Goal: Information Seeking & Learning: Learn about a topic

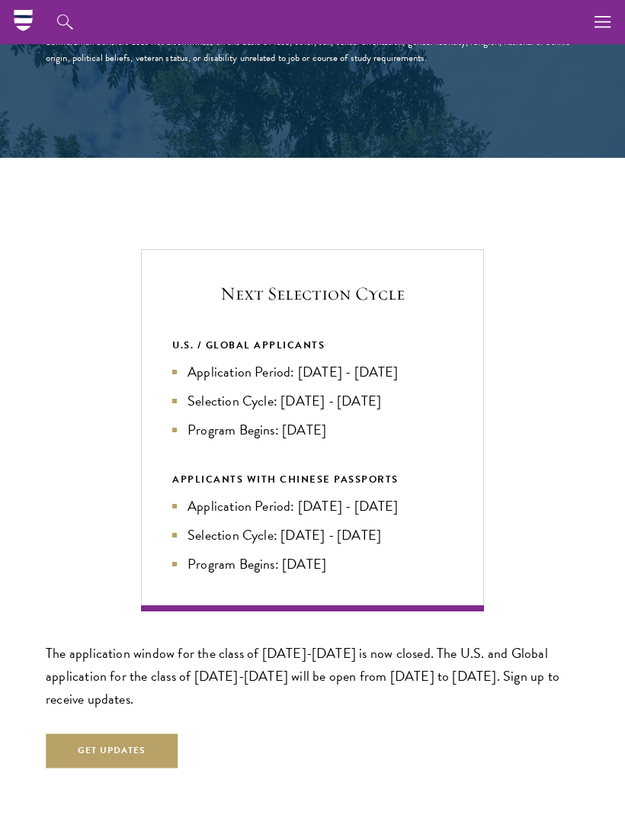
scroll to position [3106, 0]
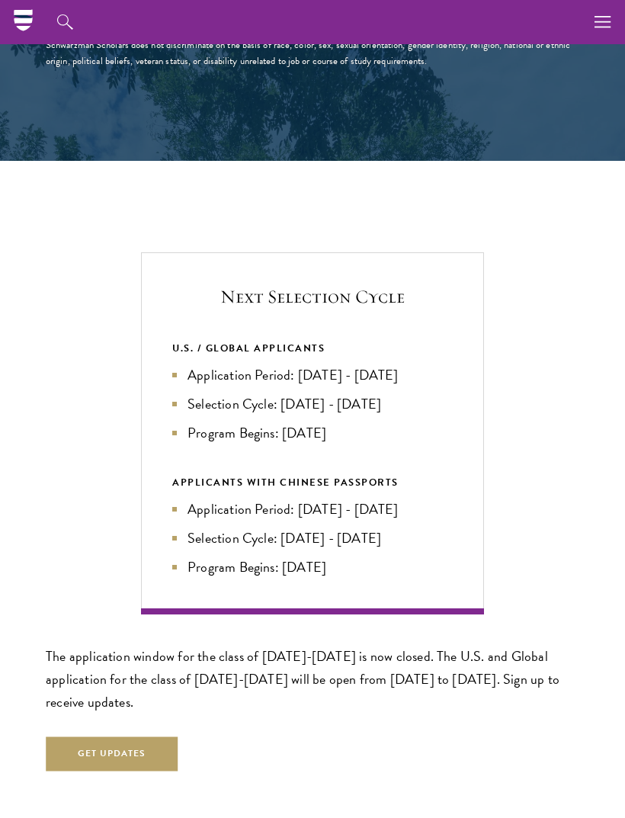
click at [146, 750] on button "Get Updates" at bounding box center [112, 754] width 133 height 34
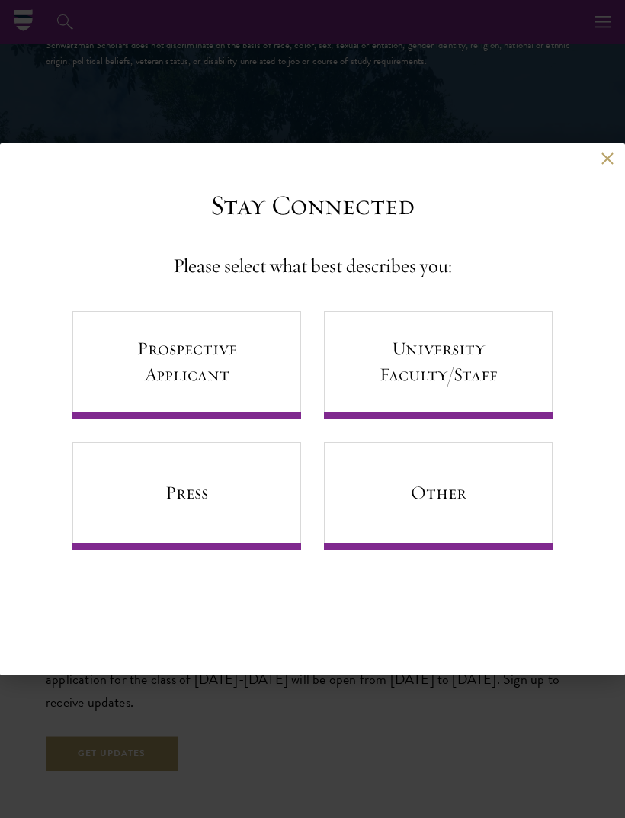
click at [254, 402] on link "Prospective Applicant" at bounding box center [186, 365] width 229 height 108
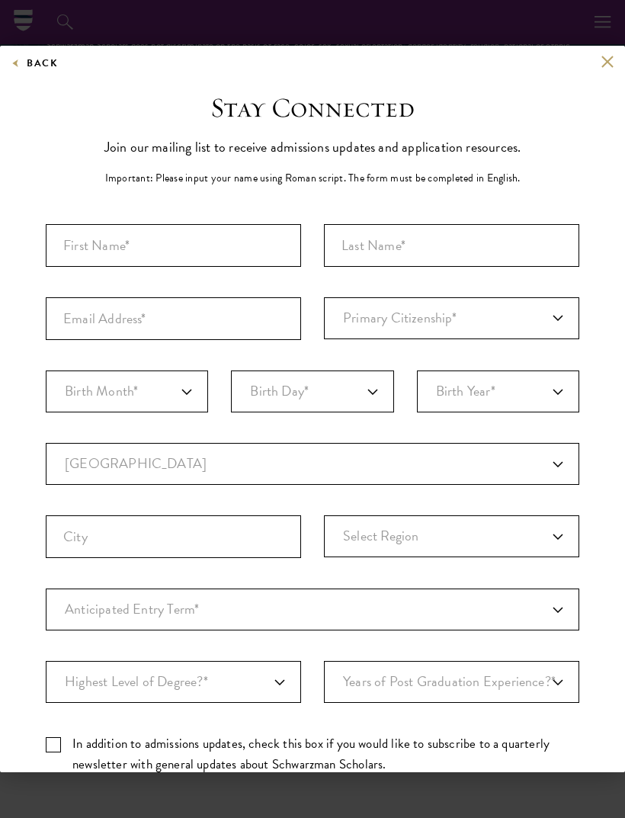
click at [603, 60] on button at bounding box center [607, 61] width 13 height 13
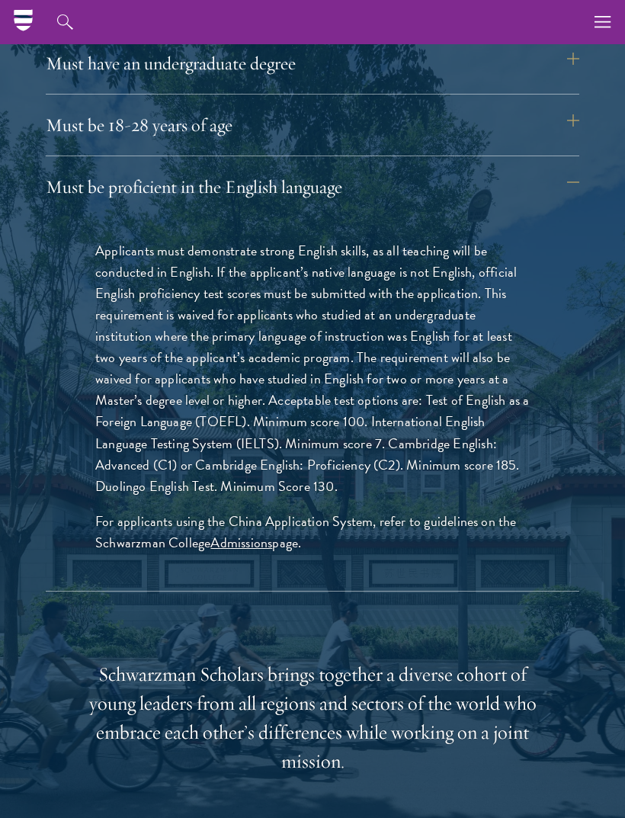
scroll to position [2013, 0]
click at [266, 541] on link "Admissions" at bounding box center [241, 543] width 62 height 21
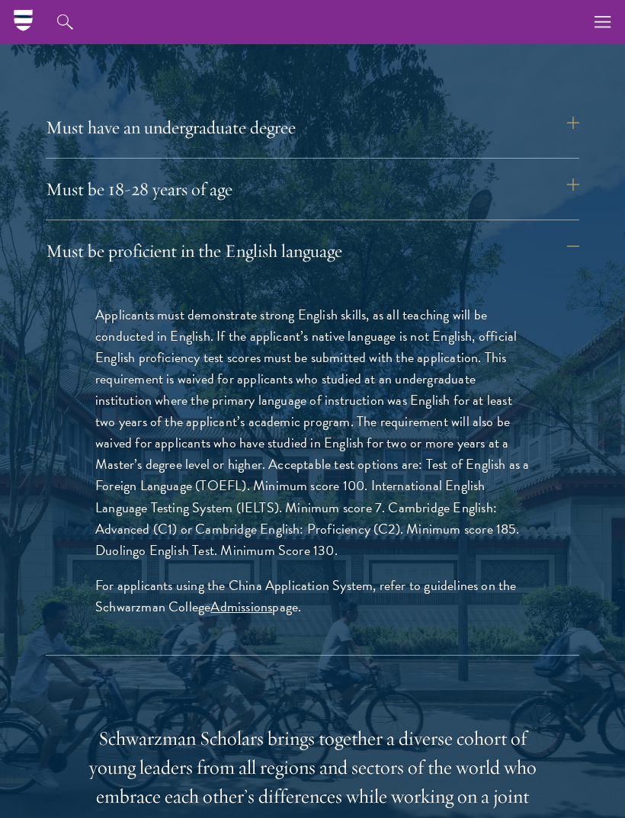
scroll to position [1945, 0]
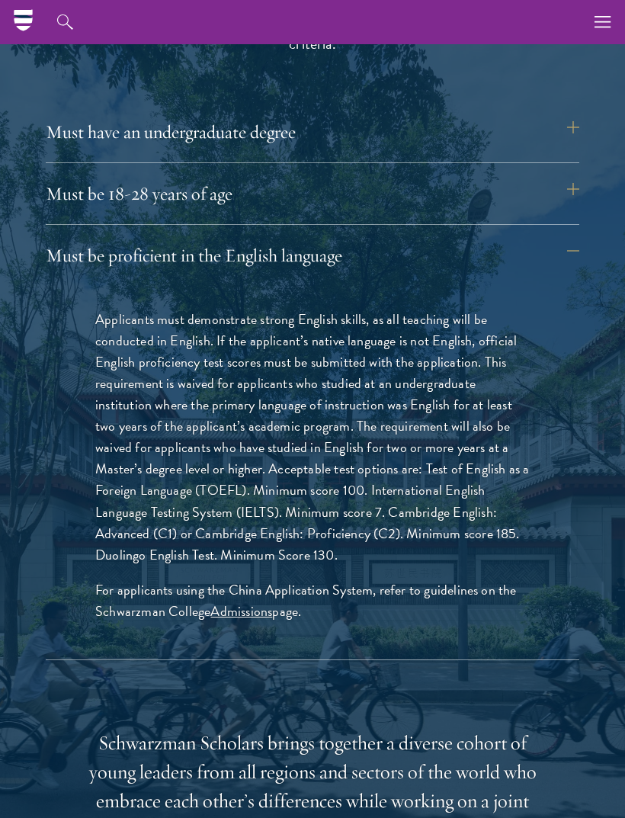
click at [572, 114] on button "Must have an undergraduate degree" at bounding box center [313, 132] width 534 height 37
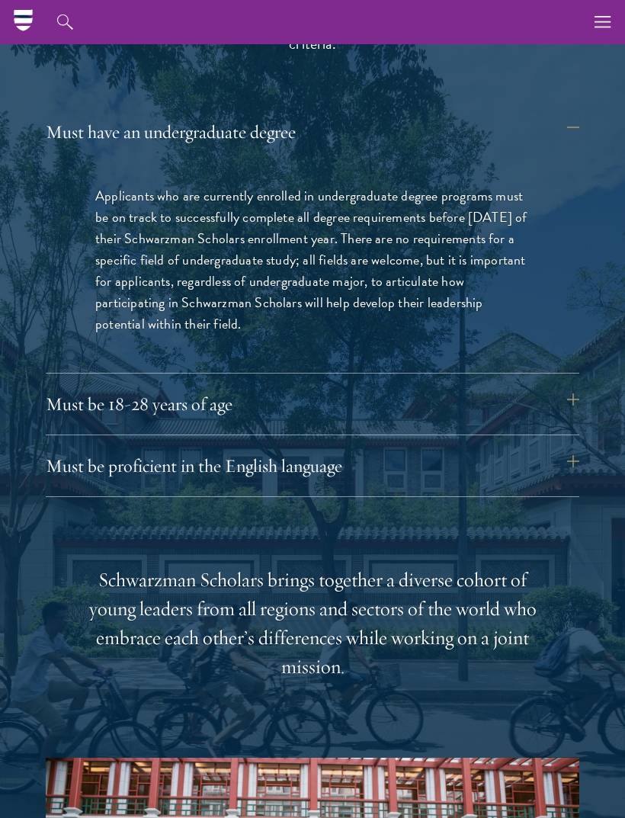
click at [573, 411] on button "Must be 18-28 years of age" at bounding box center [313, 404] width 534 height 37
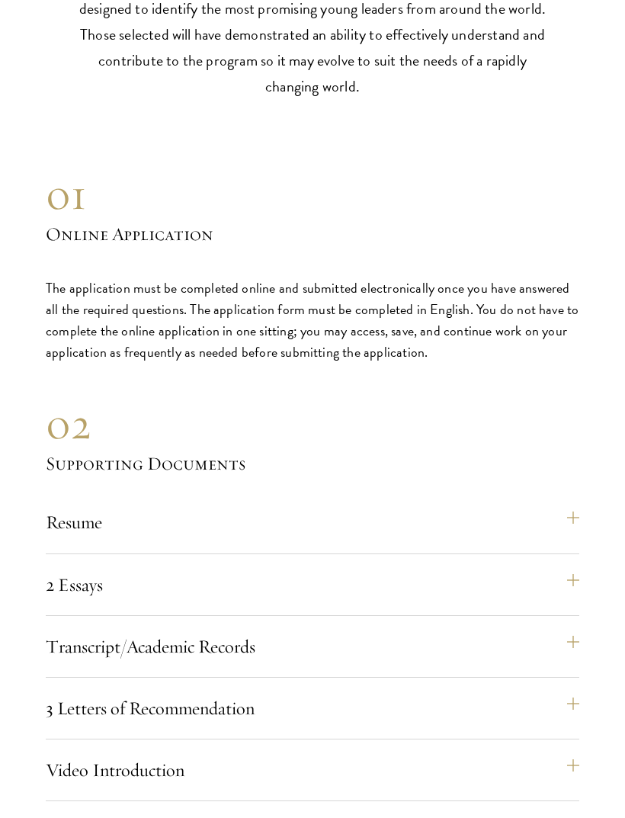
scroll to position [4229, 0]
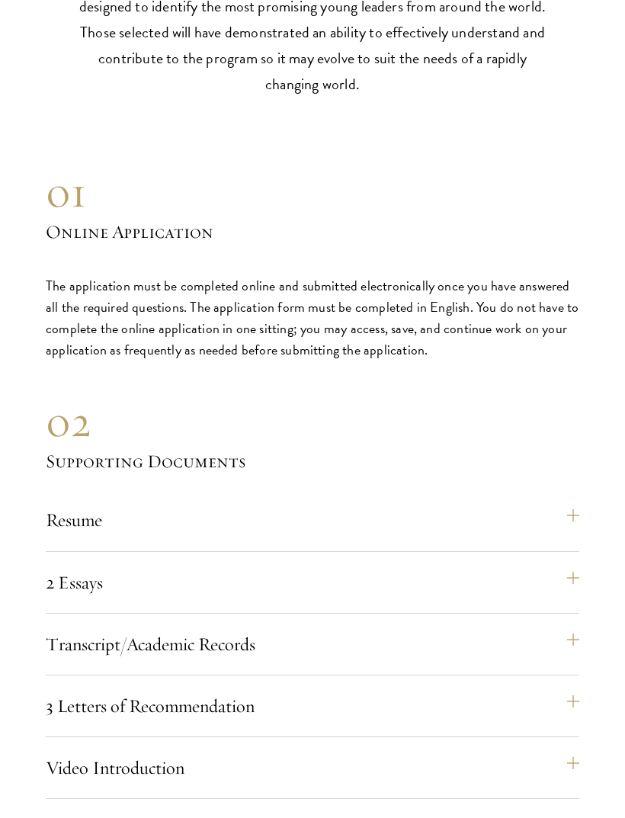
click at [576, 512] on button "Resume" at bounding box center [313, 520] width 534 height 37
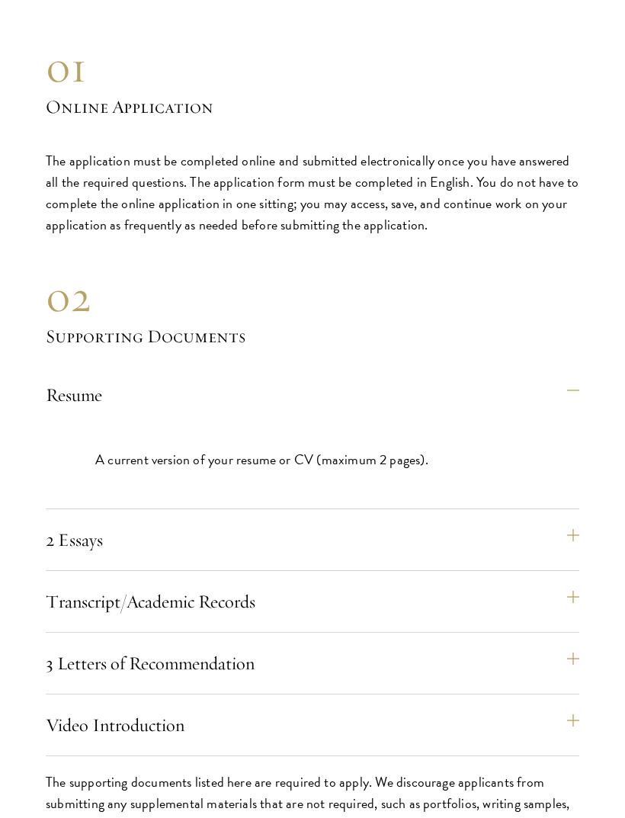
click at [563, 526] on button "2 Essays" at bounding box center [313, 540] width 534 height 37
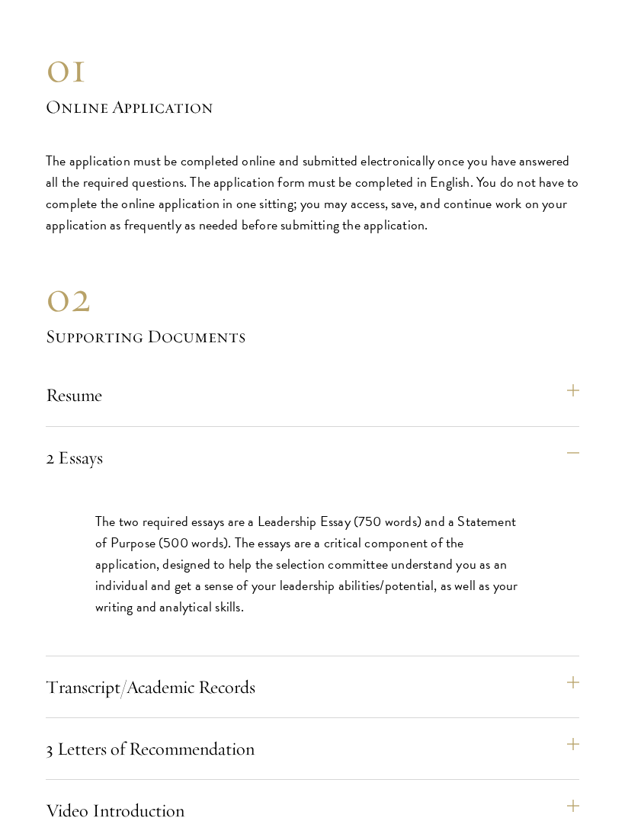
click at [574, 452] on button "2 Essays" at bounding box center [313, 457] width 534 height 37
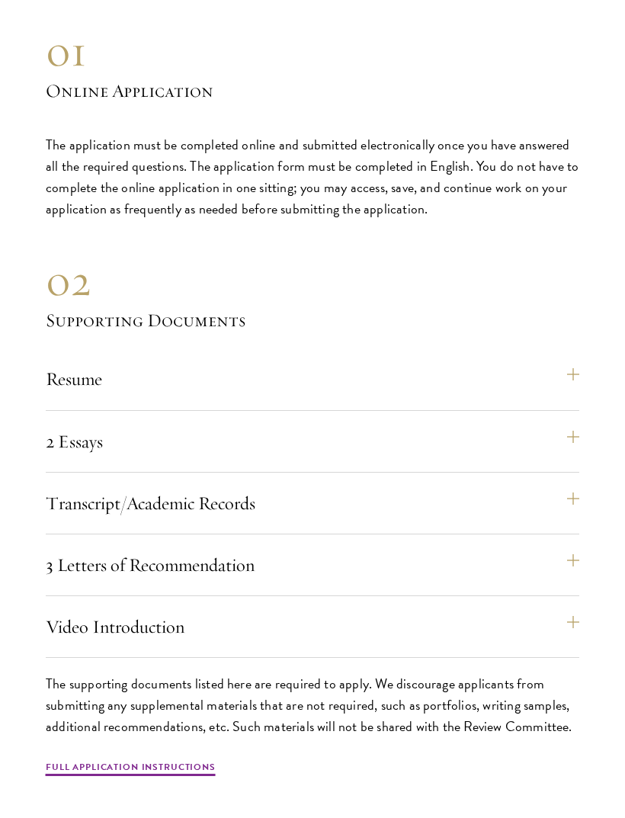
scroll to position [4246, 0]
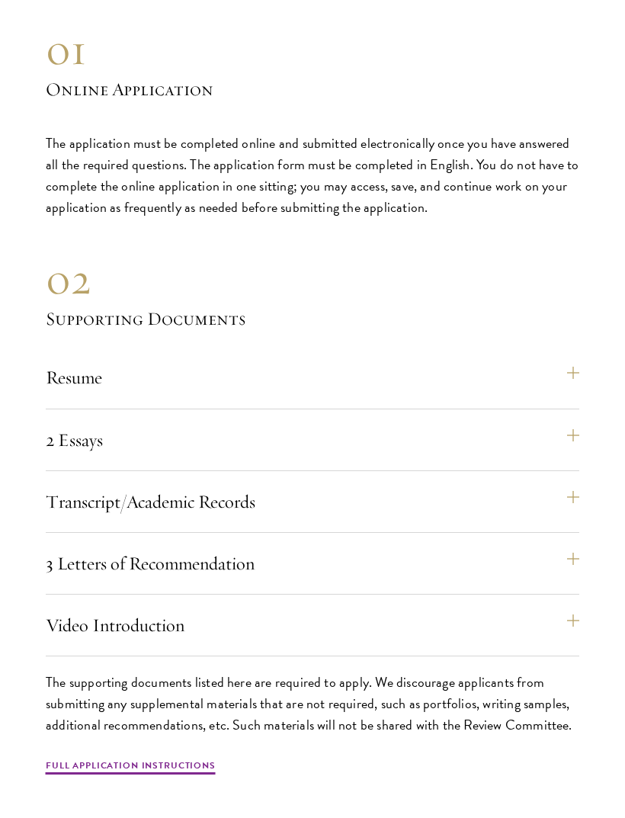
click at [578, 546] on button "3 Letters of Recommendation" at bounding box center [313, 563] width 534 height 37
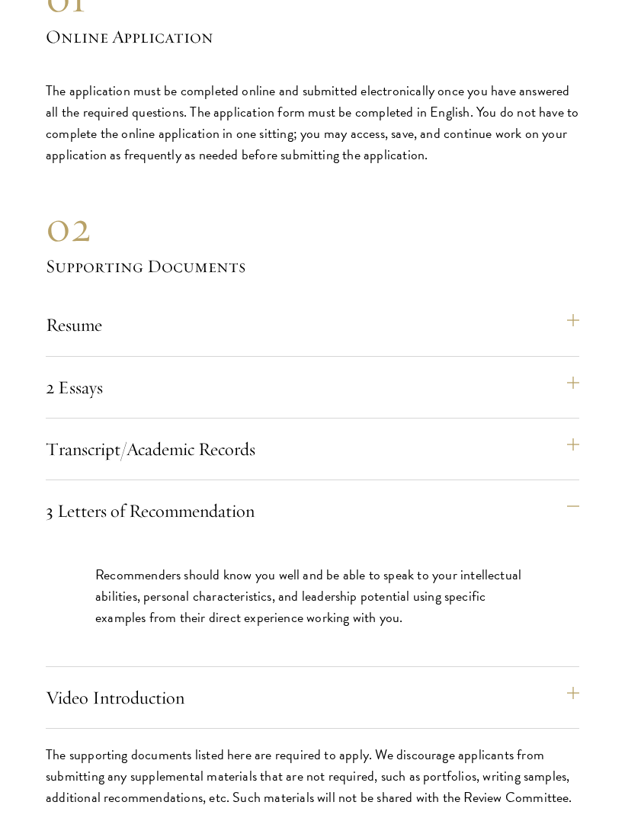
scroll to position [4300, 0]
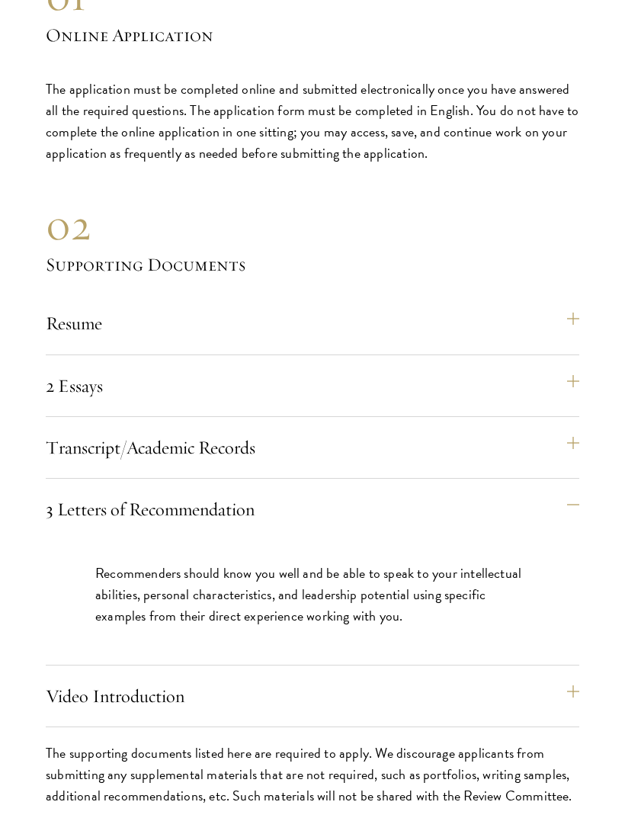
click at [578, 494] on button "3 Letters of Recommendation" at bounding box center [313, 509] width 534 height 37
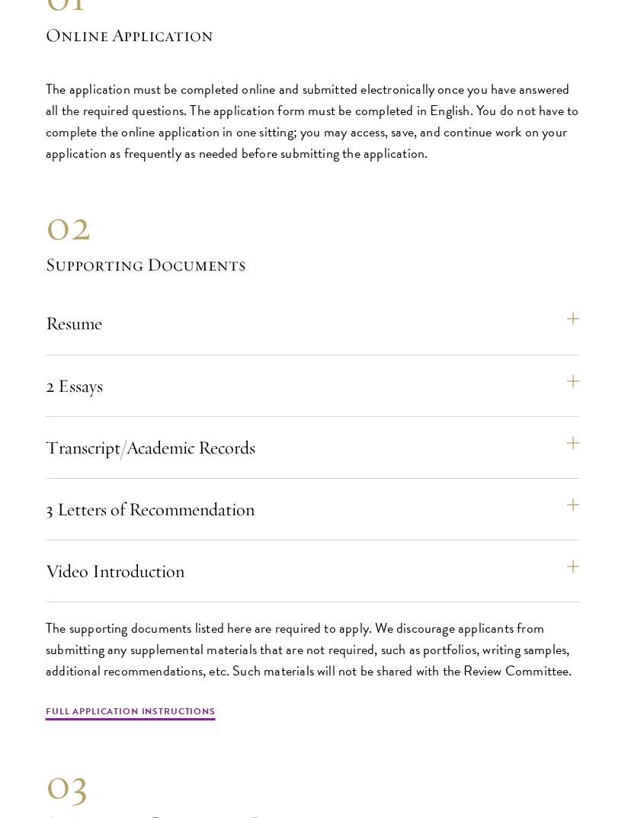
click at [571, 559] on button "Video Introduction" at bounding box center [313, 571] width 534 height 37
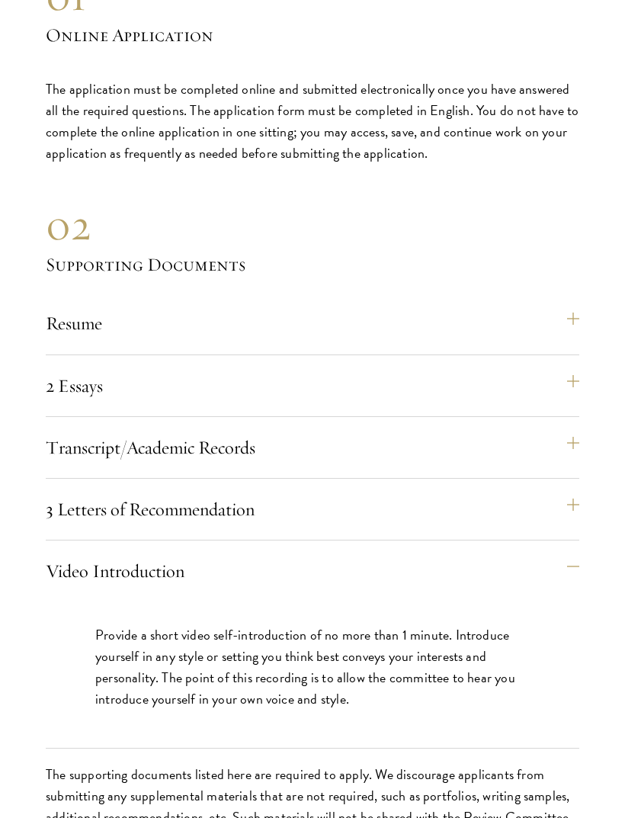
click at [579, 557] on button "Video Introduction" at bounding box center [313, 571] width 534 height 37
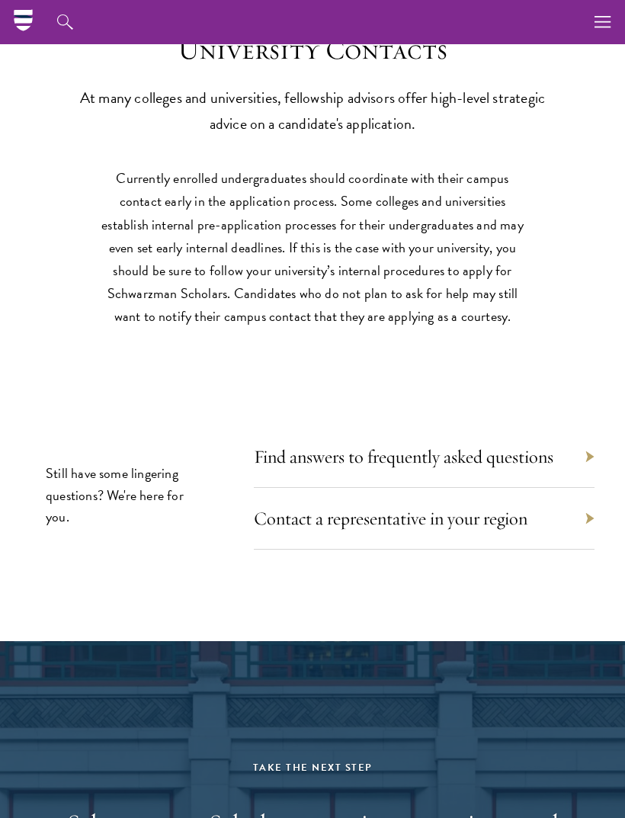
scroll to position [6851, 0]
click at [579, 450] on div "Find answers to frequently asked questions" at bounding box center [424, 458] width 341 height 62
click at [584, 441] on div "Find answers to frequently asked questions" at bounding box center [424, 458] width 341 height 62
click at [582, 451] on div "Find answers to frequently asked questions" at bounding box center [424, 458] width 341 height 62
click at [551, 446] on link "Find answers to frequently asked questions" at bounding box center [404, 457] width 300 height 23
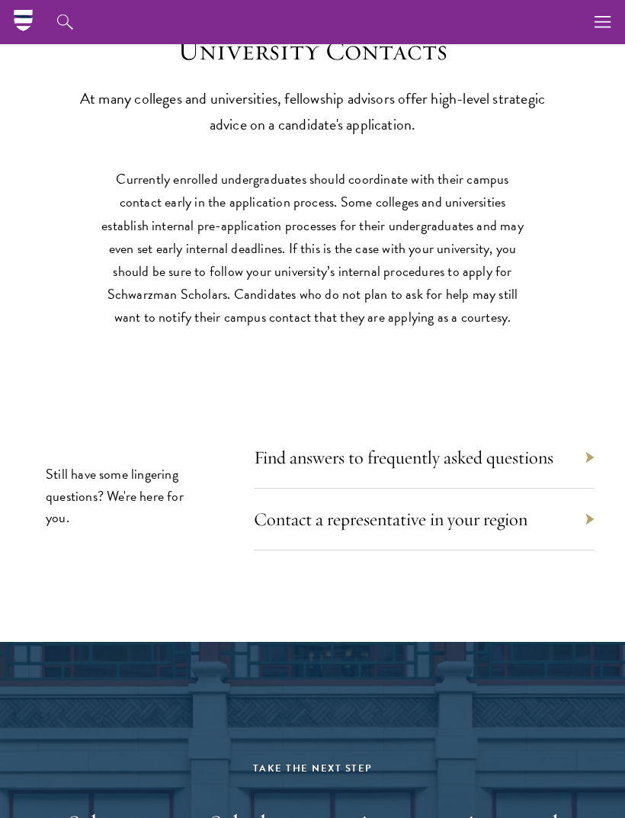
click at [494, 446] on link "Find answers to frequently asked questions" at bounding box center [404, 457] width 300 height 23
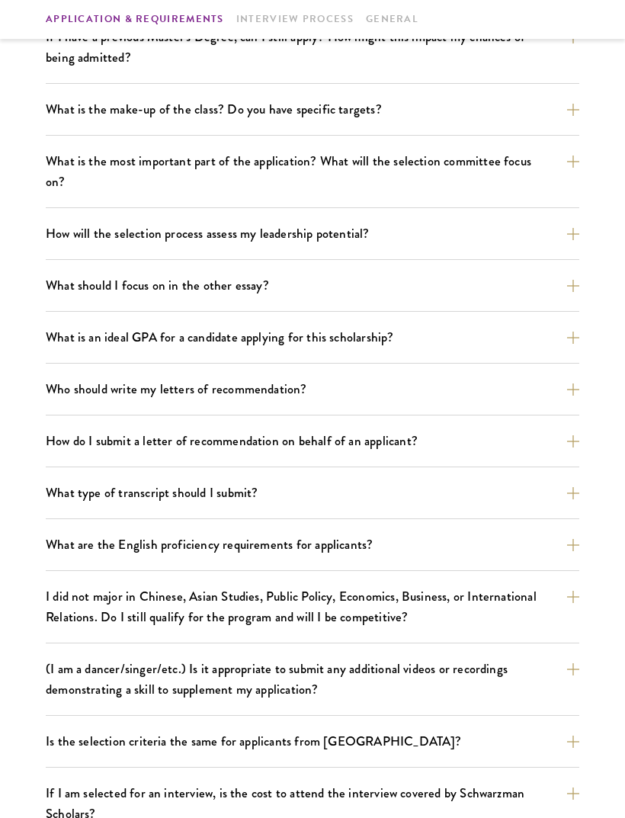
scroll to position [746, 0]
click at [569, 531] on button "What are the English proficiency requirements for applicants?" at bounding box center [313, 544] width 534 height 27
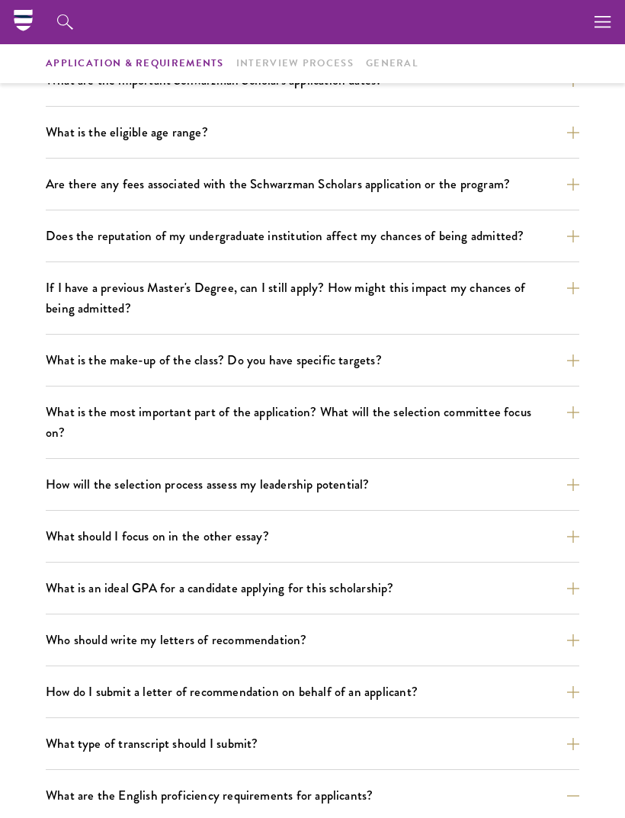
scroll to position [495, 0]
click at [573, 576] on button "What is an ideal GPA for a candidate applying for this scholarship?" at bounding box center [313, 589] width 534 height 27
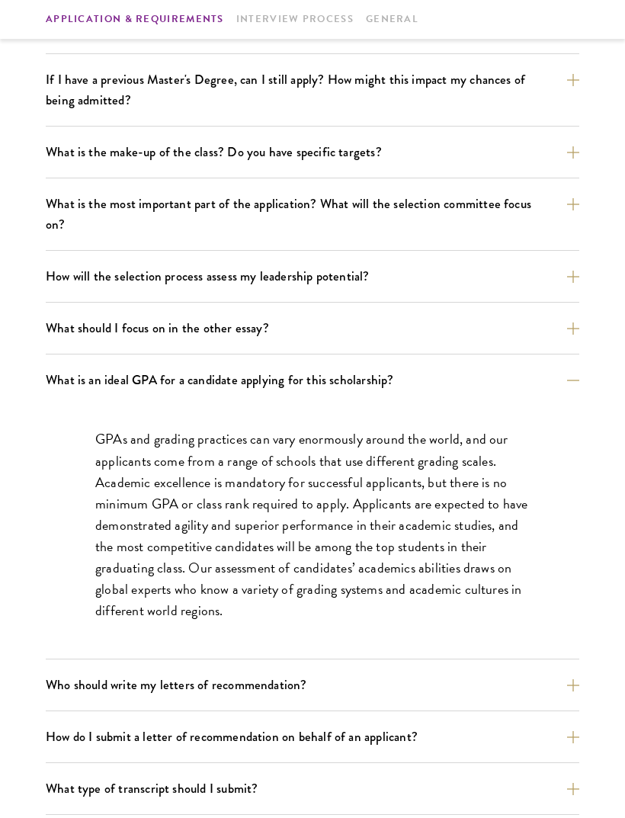
scroll to position [719, 0]
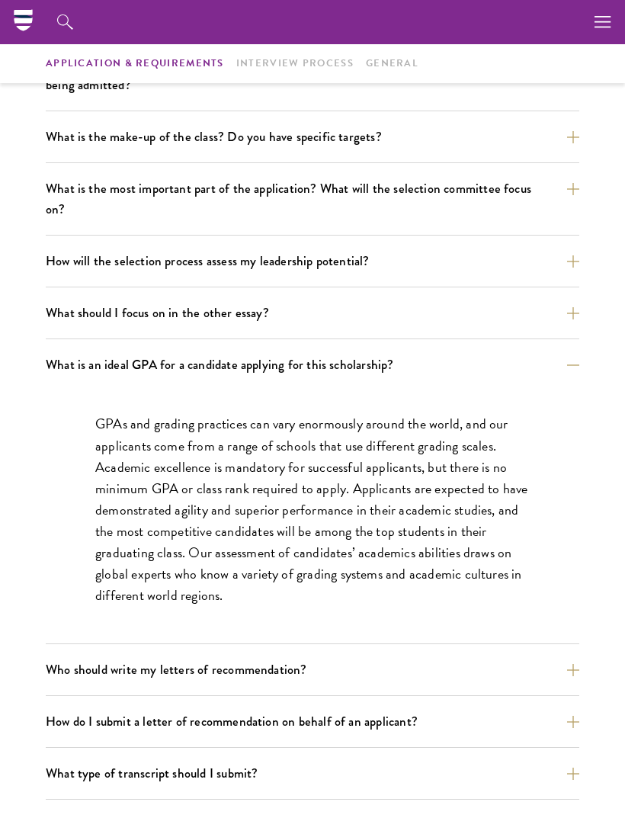
click at [572, 657] on button "Who should write my letters of recommendation?" at bounding box center [313, 670] width 534 height 27
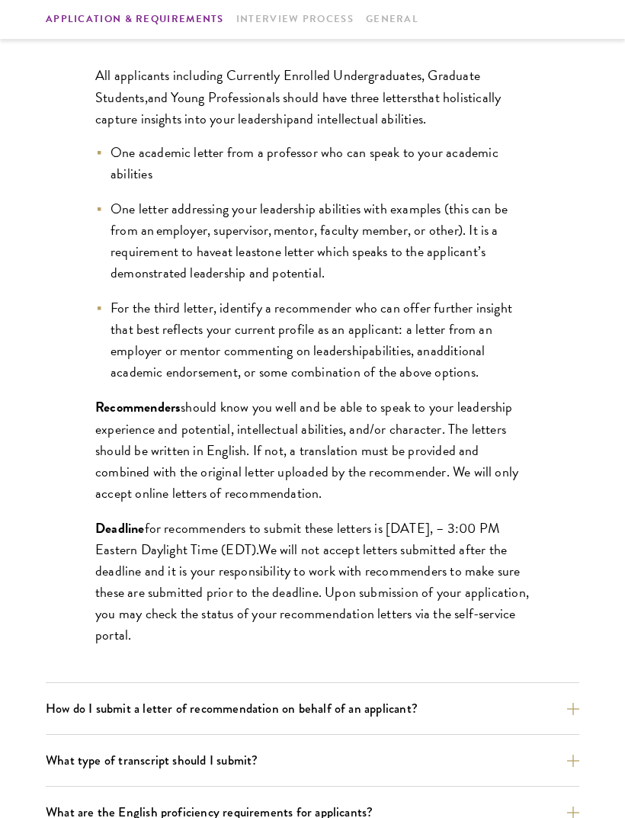
scroll to position [1119, 0]
click at [567, 668] on div "What are the important Schwarzman Scholars application dates? Applicants who ho…" at bounding box center [313, 311] width 534 height 1737
click at [560, 695] on button "How do I submit a letter of recommendation on behalf of an applicant?" at bounding box center [313, 708] width 534 height 27
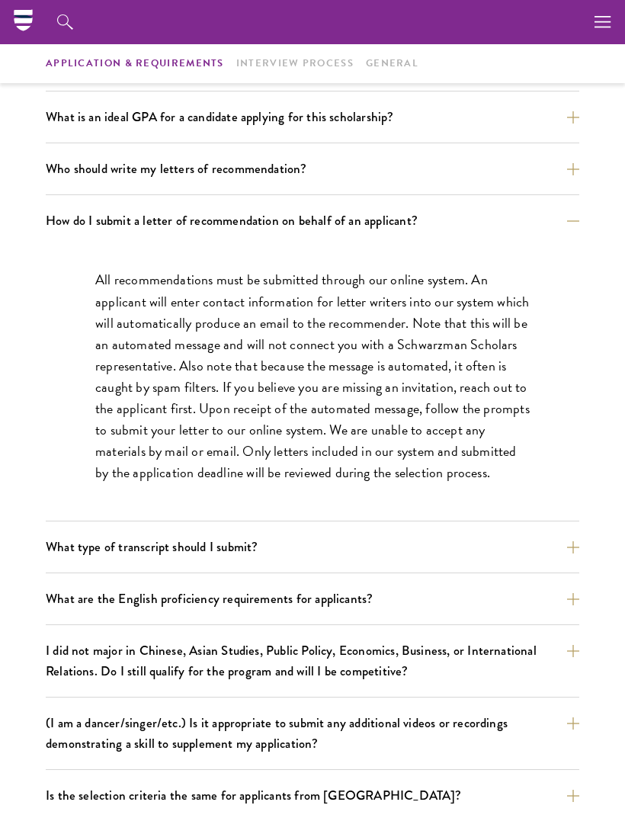
scroll to position [966, 0]
click at [568, 535] on button "What type of transcript should I submit?" at bounding box center [313, 548] width 534 height 27
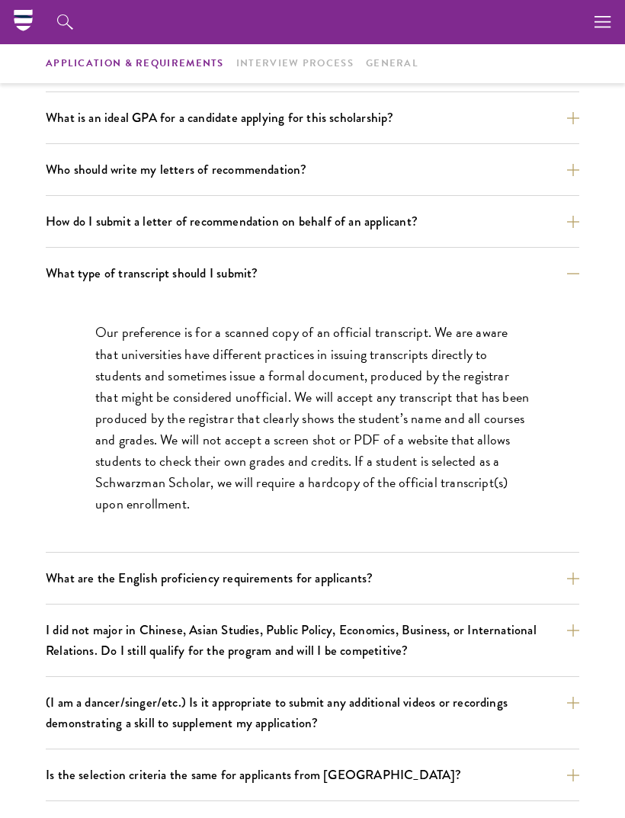
click at [577, 265] on button "What type of transcript should I submit?" at bounding box center [313, 273] width 534 height 27
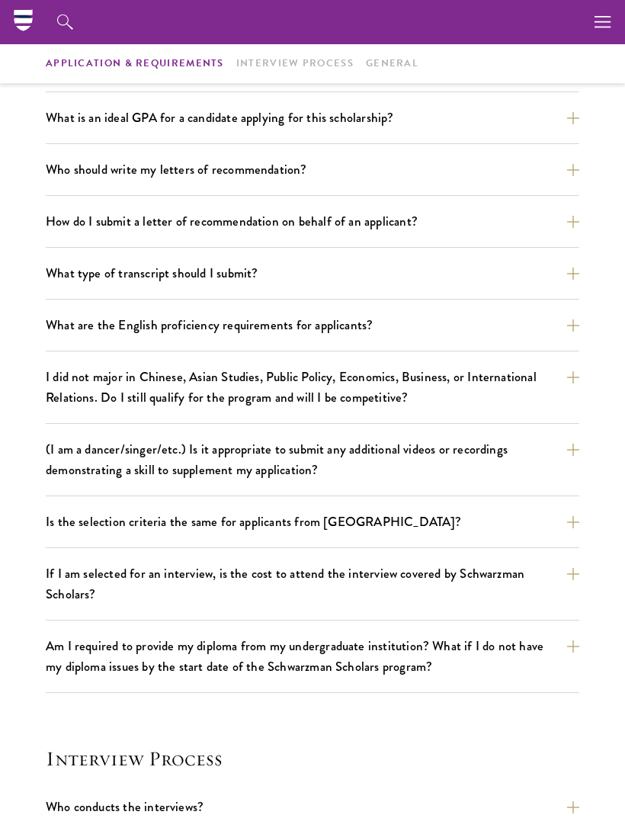
click at [579, 260] on button "What type of transcript should I submit?" at bounding box center [313, 273] width 534 height 27
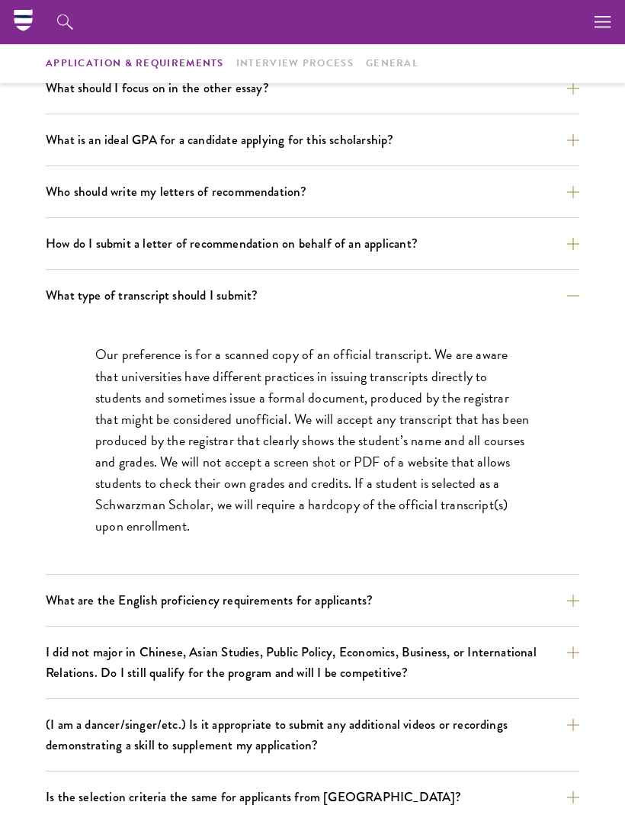
scroll to position [943, 0]
click at [576, 231] on button "How do I submit a letter of recommendation on behalf of an applicant?" at bounding box center [313, 244] width 534 height 27
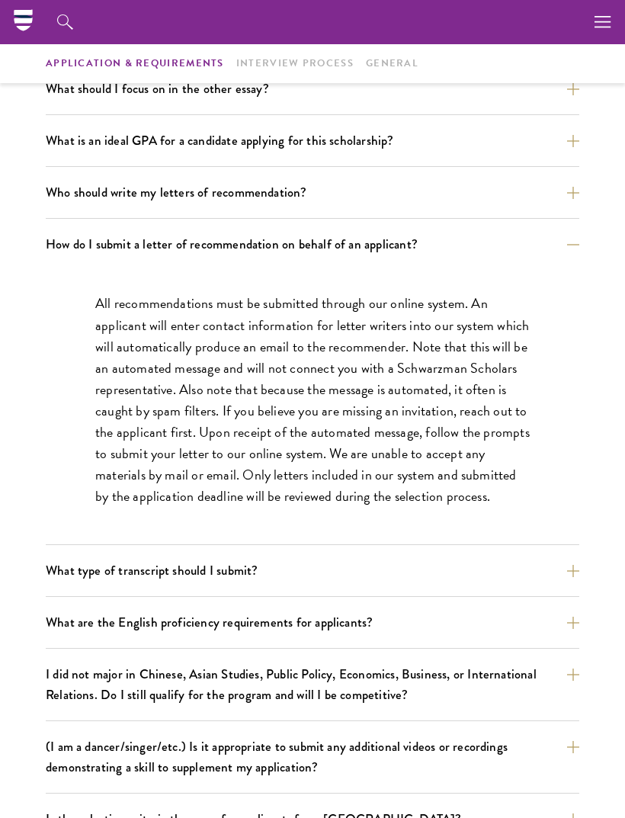
click at [570, 557] on button "What type of transcript should I submit?" at bounding box center [313, 570] width 534 height 27
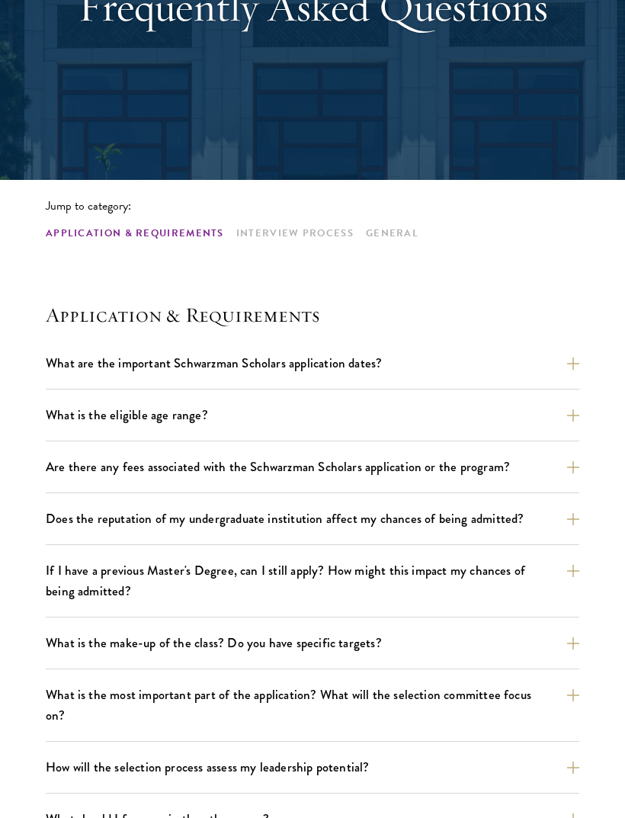
scroll to position [233, 0]
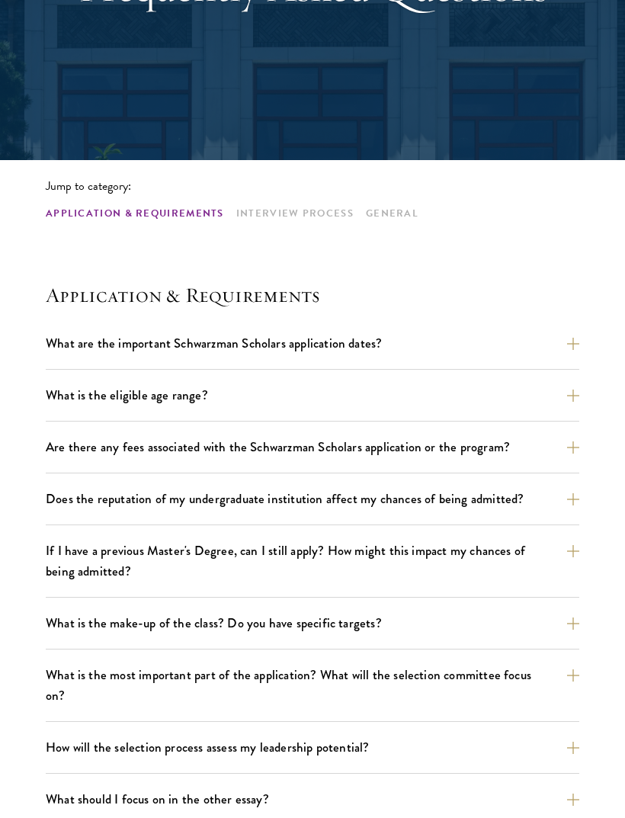
click at [577, 563] on button "If I have a previous Master's Degree, can I still apply? How might this impact …" at bounding box center [313, 561] width 534 height 47
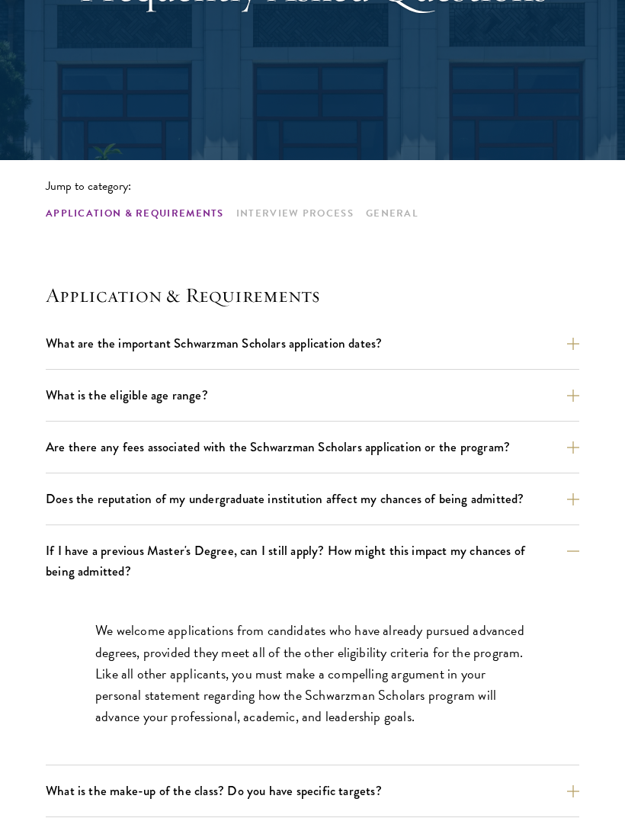
click at [579, 560] on button "If I have a previous Master's Degree, can I still apply? How might this impact …" at bounding box center [313, 561] width 534 height 47
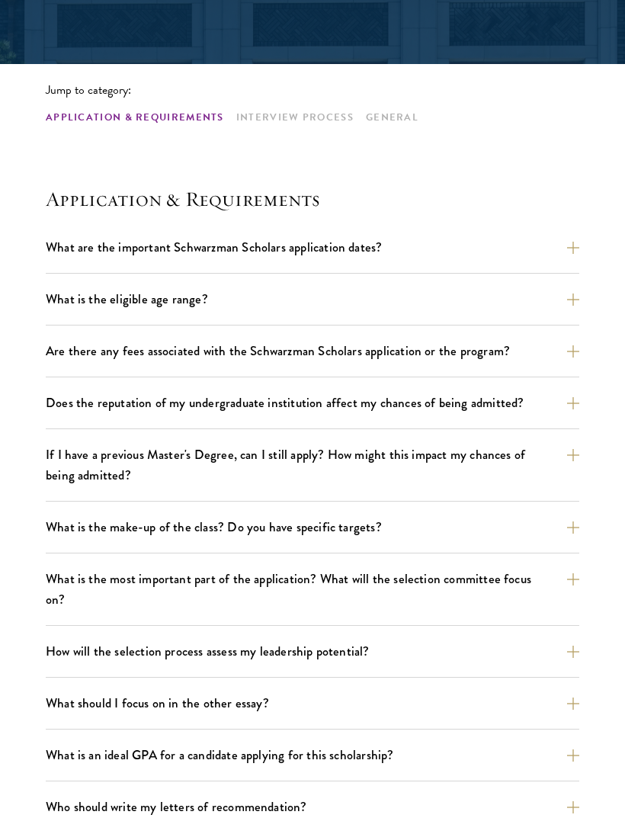
scroll to position [329, 0]
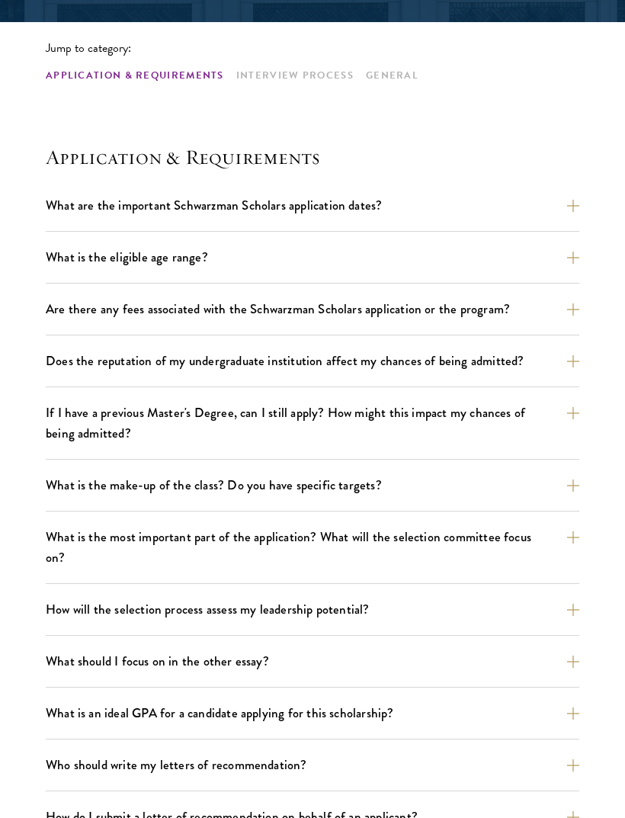
click at [573, 649] on button "What should I focus on in the other essay?" at bounding box center [313, 662] width 534 height 27
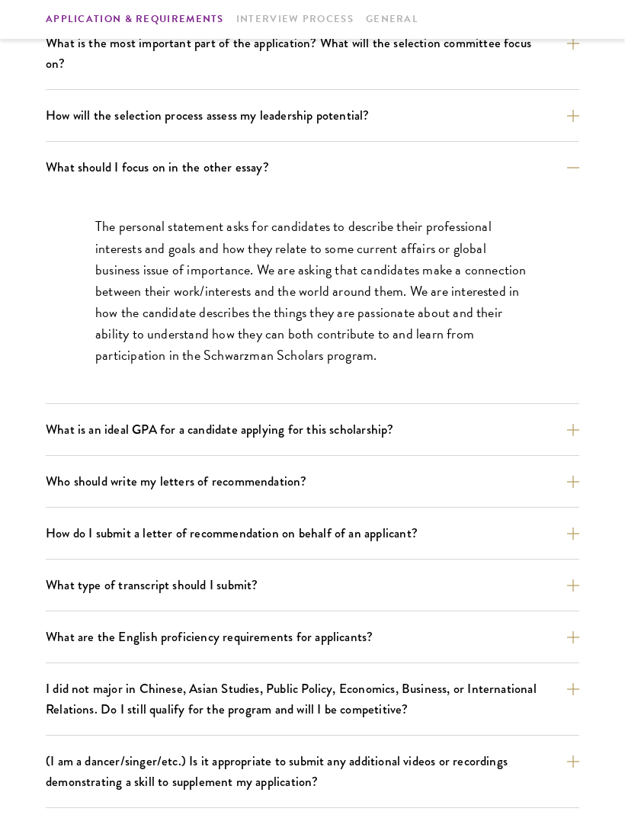
scroll to position [865, 0]
click at [569, 520] on button "How do I submit a letter of recommendation on behalf of an applicant?" at bounding box center [313, 533] width 534 height 27
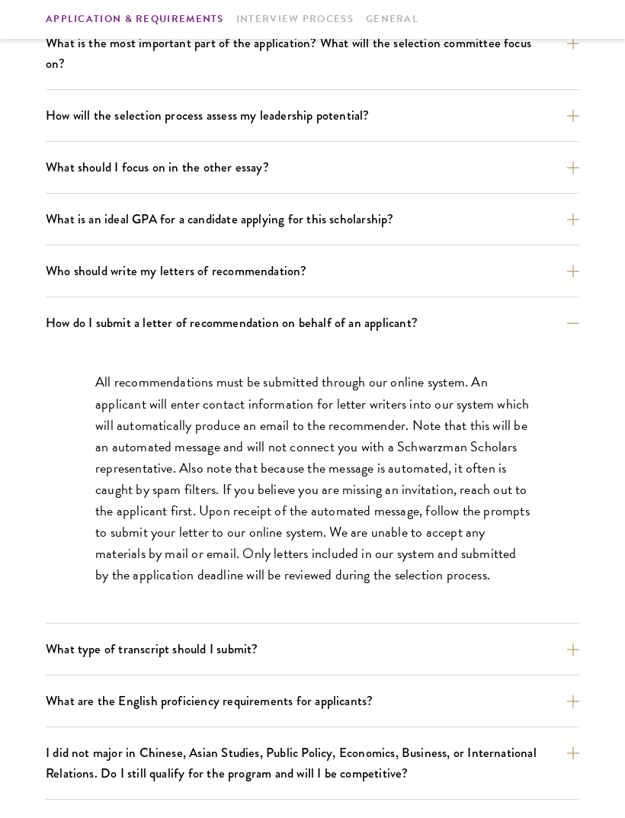
click at [579, 315] on button "How do I submit a letter of recommendation on behalf of an applicant?" at bounding box center [313, 323] width 534 height 27
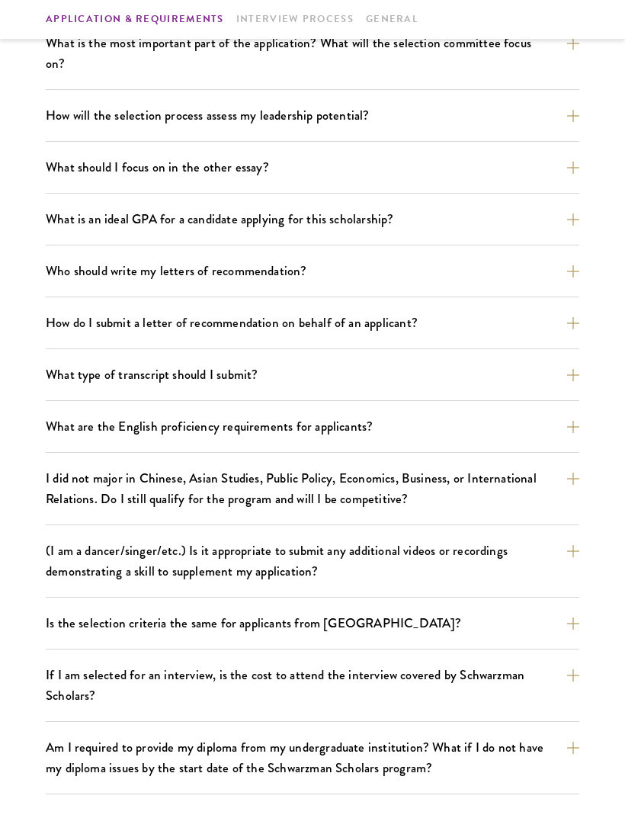
click at [579, 314] on button "How do I submit a letter of recommendation on behalf of an applicant?" at bounding box center [313, 323] width 534 height 27
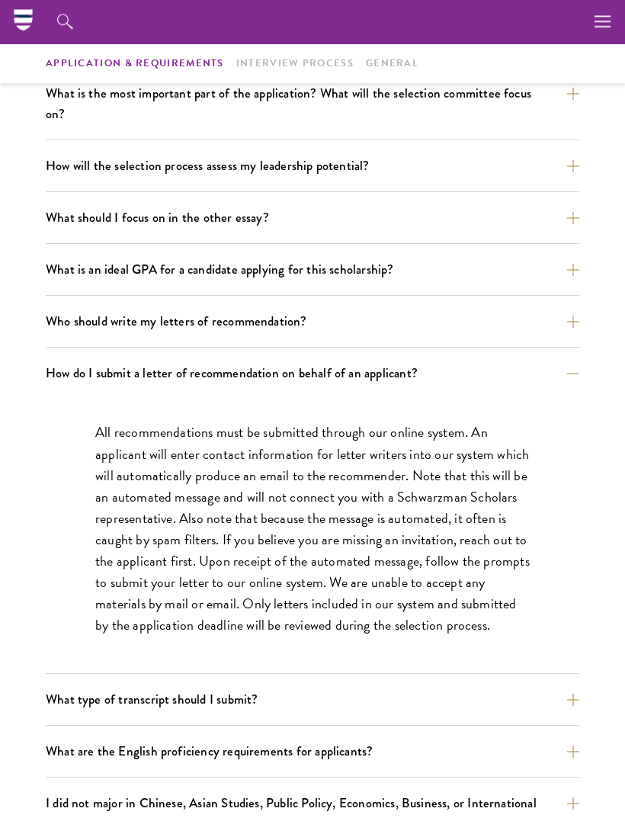
click at [579, 361] on button "How do I submit a letter of recommendation on behalf of an applicant?" at bounding box center [313, 374] width 534 height 27
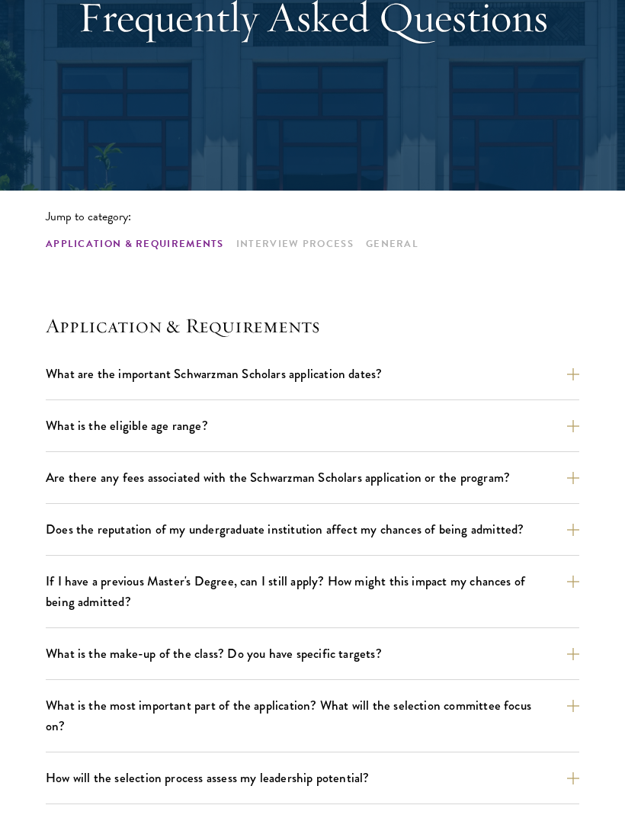
scroll to position [202, 0]
click at [579, 588] on button "If I have a previous Master's Degree, can I still apply? How might this impact …" at bounding box center [313, 591] width 534 height 47
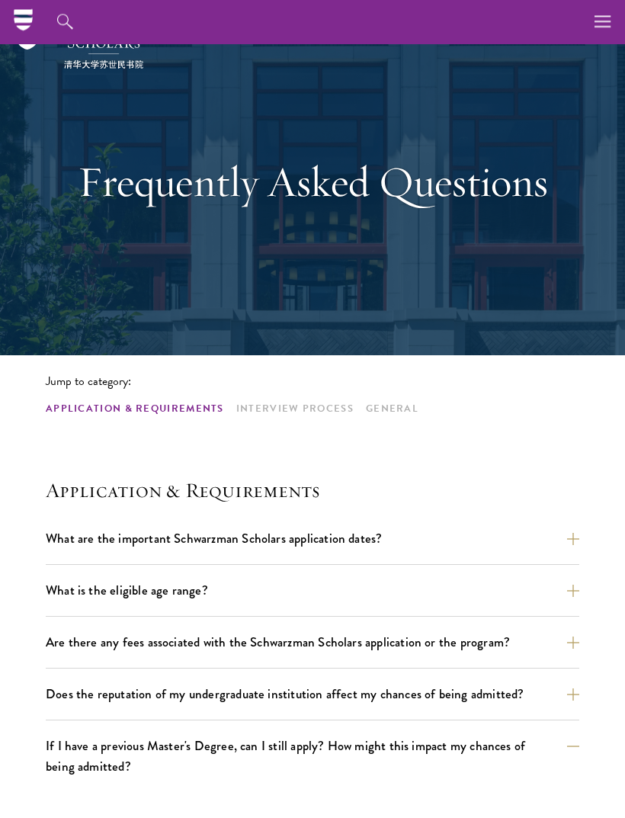
scroll to position [0, 0]
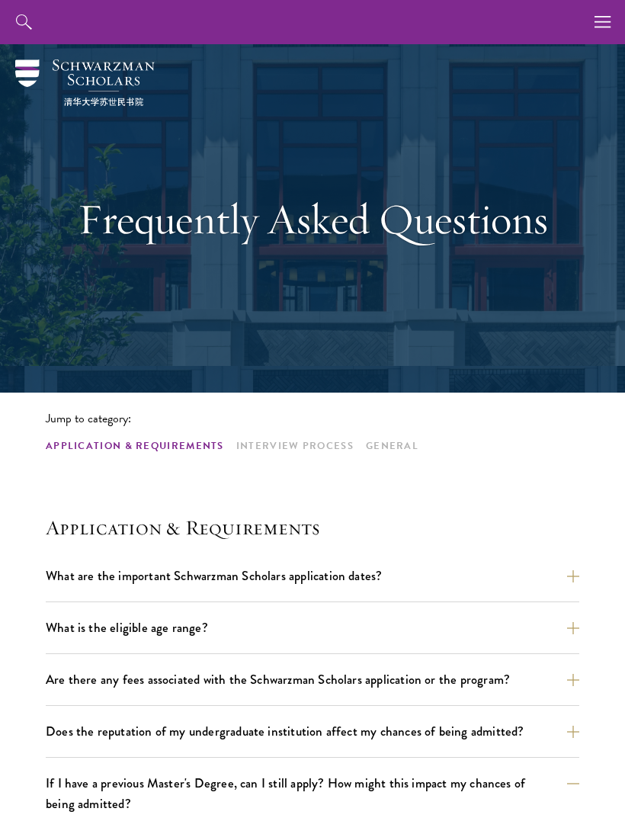
click at [329, 449] on link "Interview Process" at bounding box center [294, 446] width 117 height 16
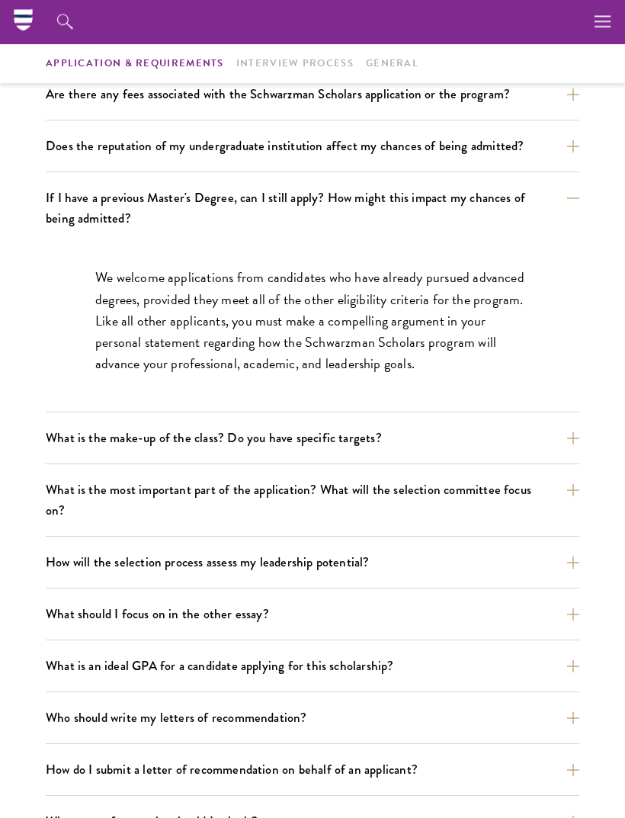
scroll to position [586, 0]
click at [602, 26] on icon "button" at bounding box center [603, 22] width 17 height 44
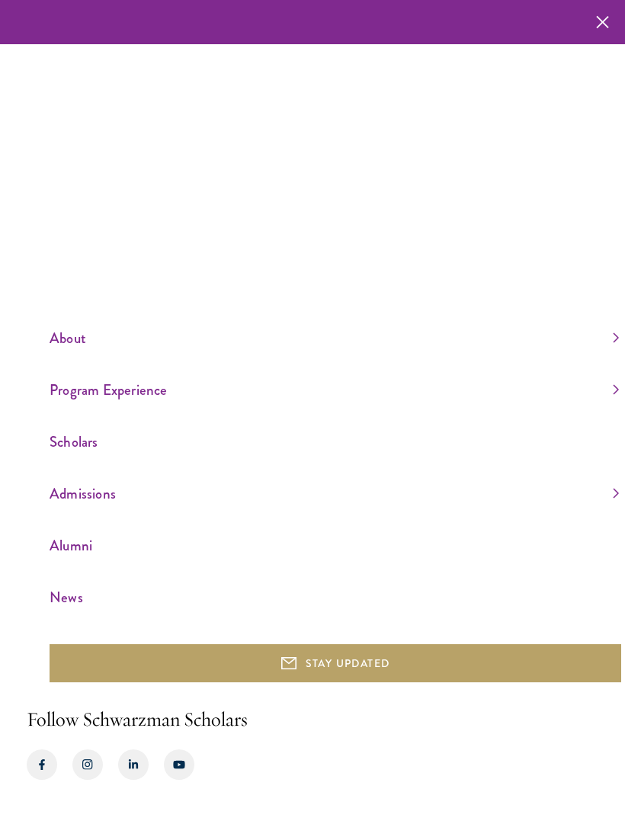
click at [162, 403] on link "Program Experience" at bounding box center [335, 389] width 570 height 25
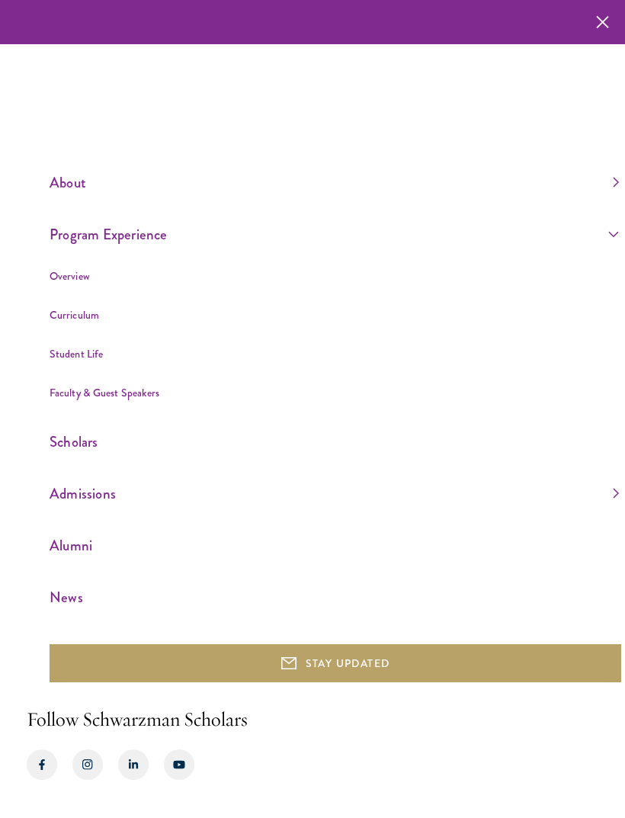
click at [88, 361] on link "Student Life" at bounding box center [76, 353] width 53 height 15
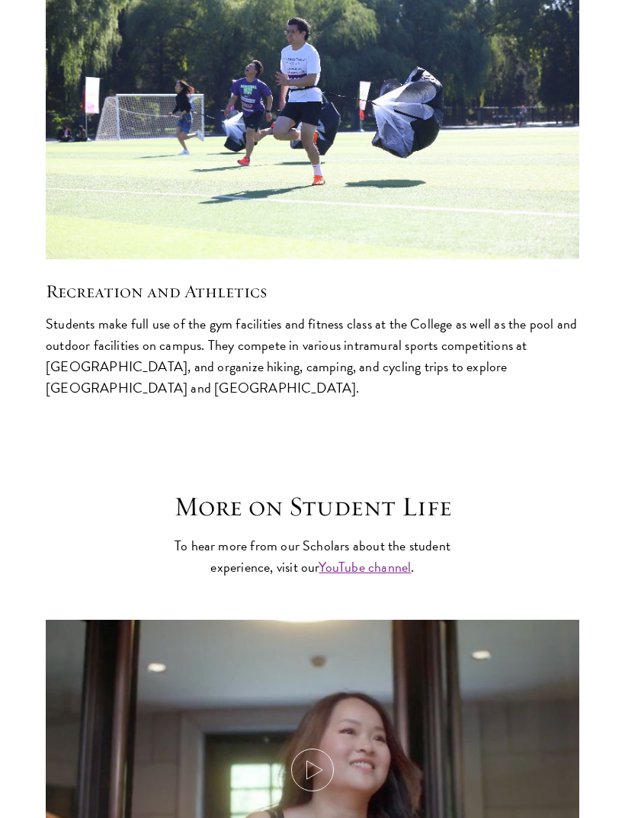
scroll to position [5020, 0]
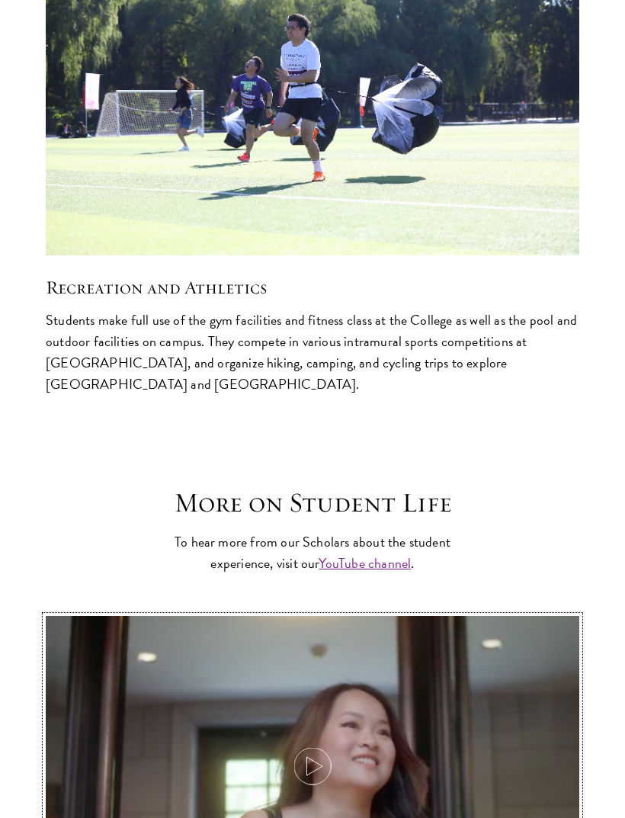
click at [310, 745] on icon at bounding box center [312, 766] width 43 height 43
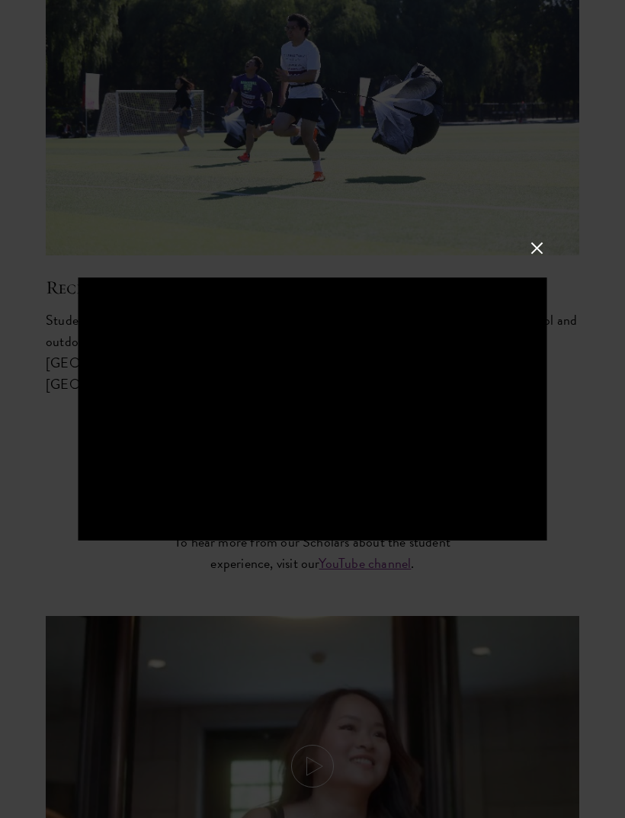
click at [543, 258] on div at bounding box center [312, 409] width 625 height 818
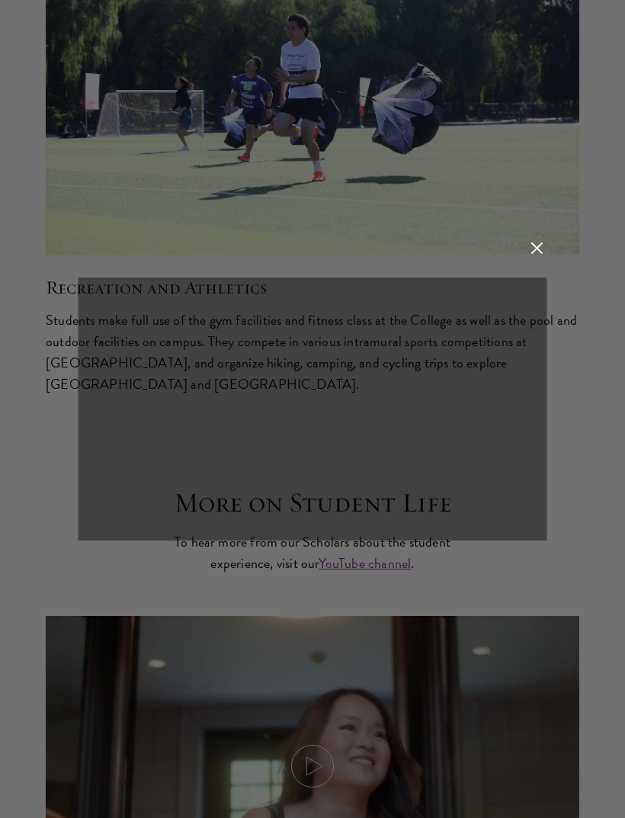
click at [535, 258] on button at bounding box center [537, 248] width 20 height 20
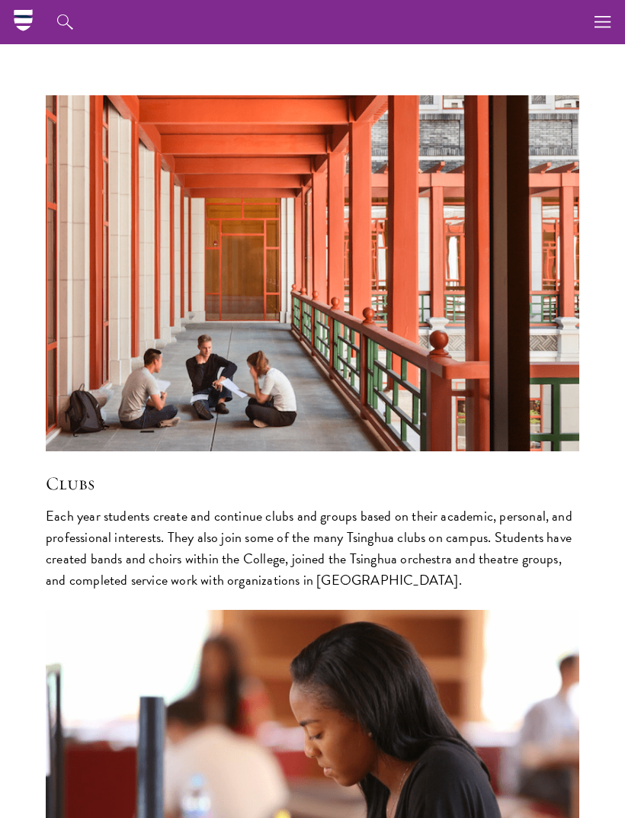
scroll to position [3814, 0]
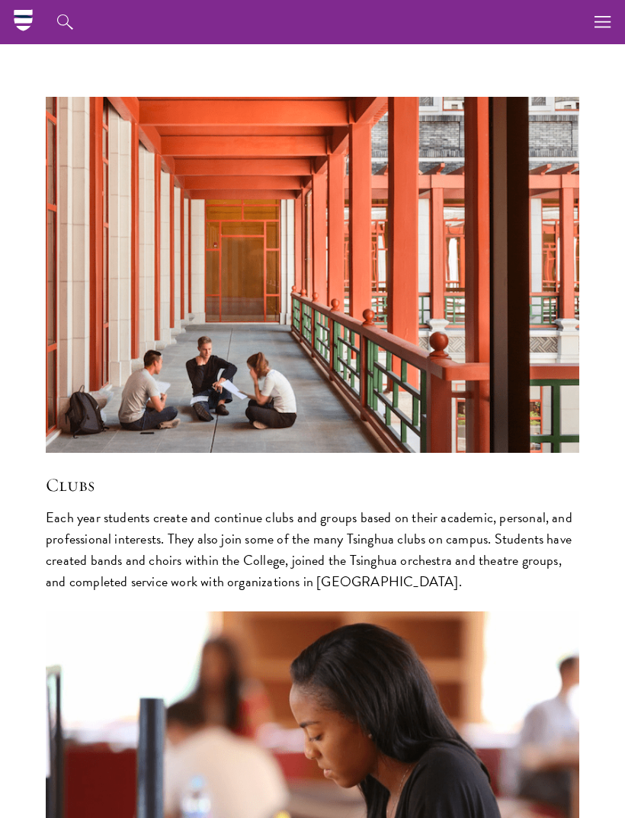
click at [379, 2] on div "About Overview Leadership Donors Program Experience Overview Curriculum Student…" at bounding box center [312, 22] width 625 height 44
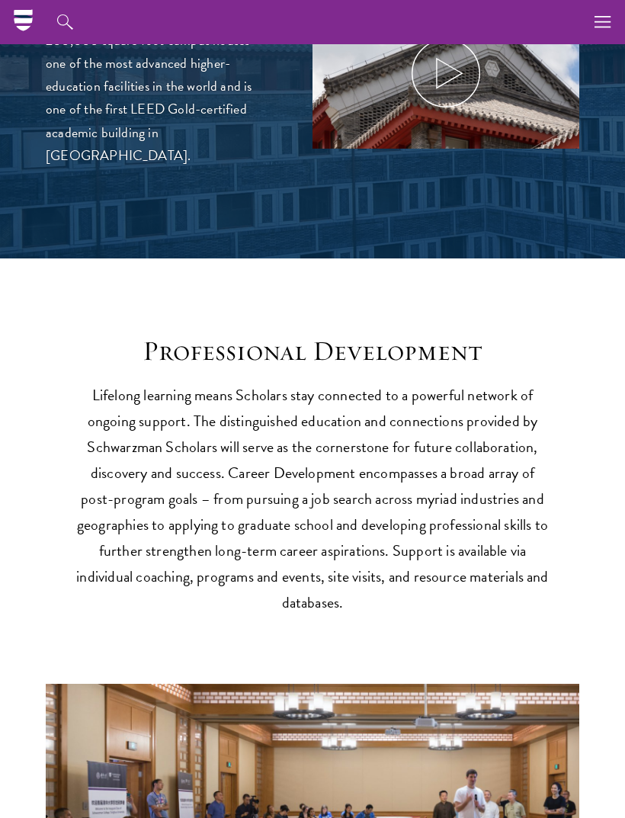
scroll to position [1659, 0]
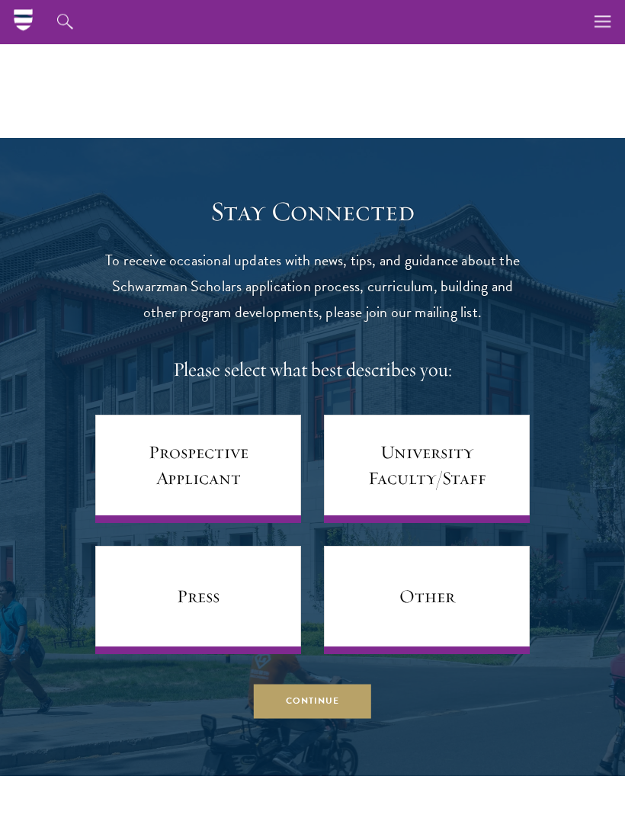
scroll to position [6017, 0]
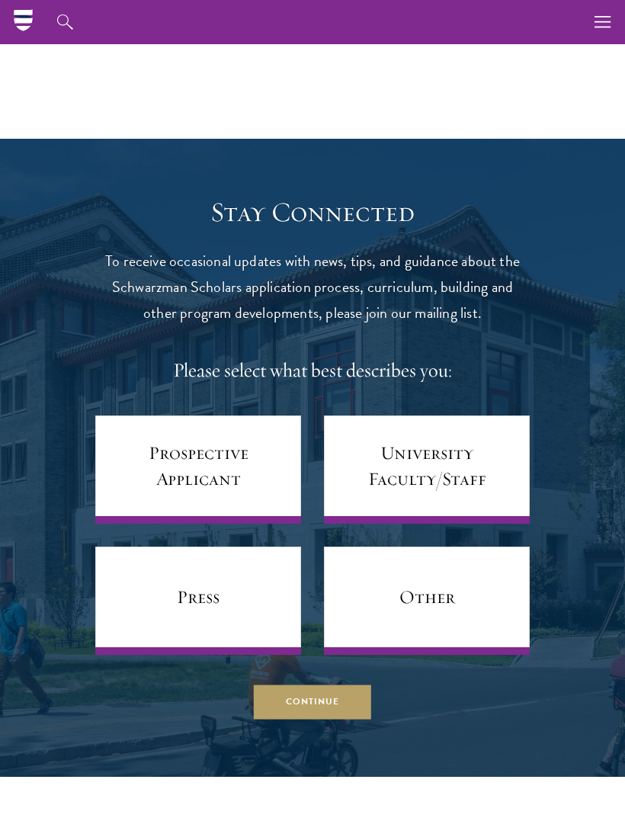
click at [231, 441] on link "Prospective Applicant" at bounding box center [198, 470] width 206 height 108
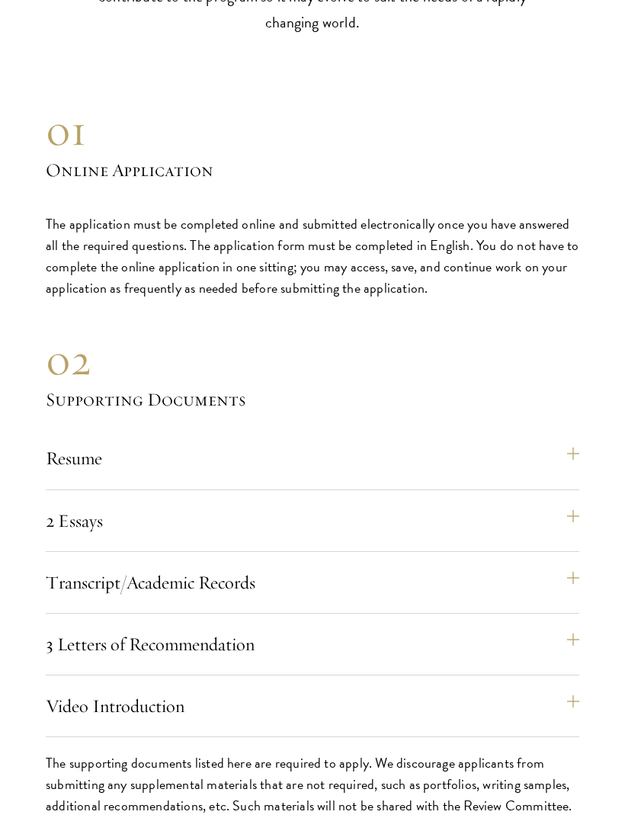
scroll to position [4164, 0]
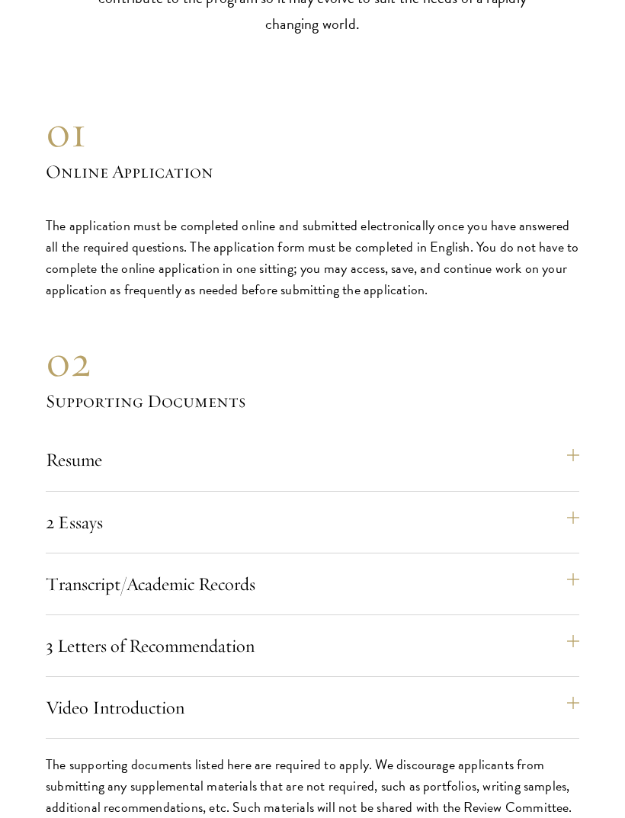
click at [567, 443] on button "Resume" at bounding box center [313, 459] width 534 height 37
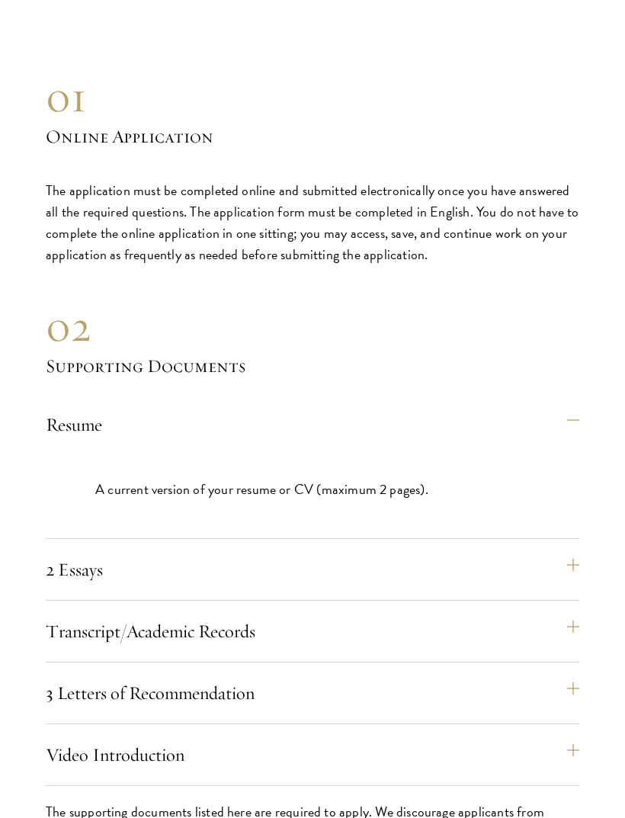
scroll to position [4202, 0]
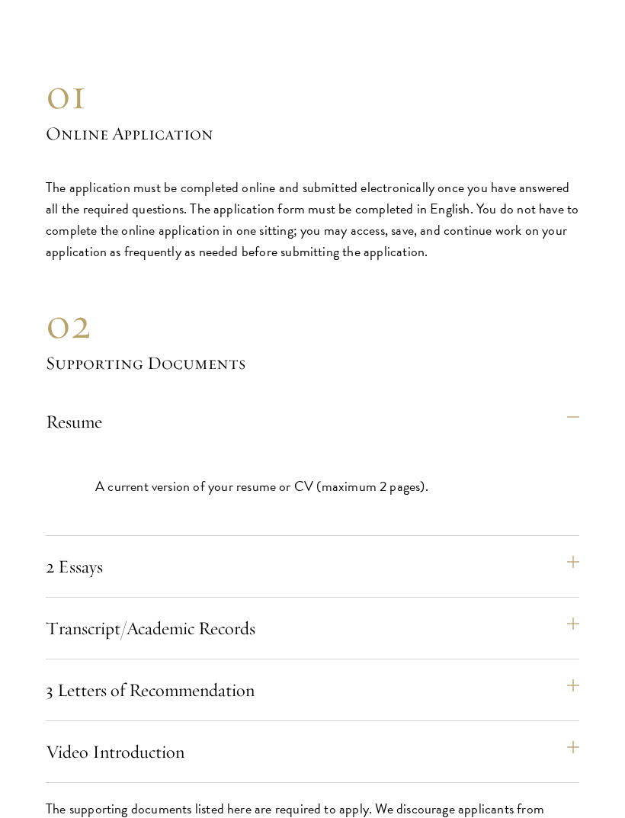
click at [576, 554] on button "2 Essays" at bounding box center [313, 566] width 534 height 37
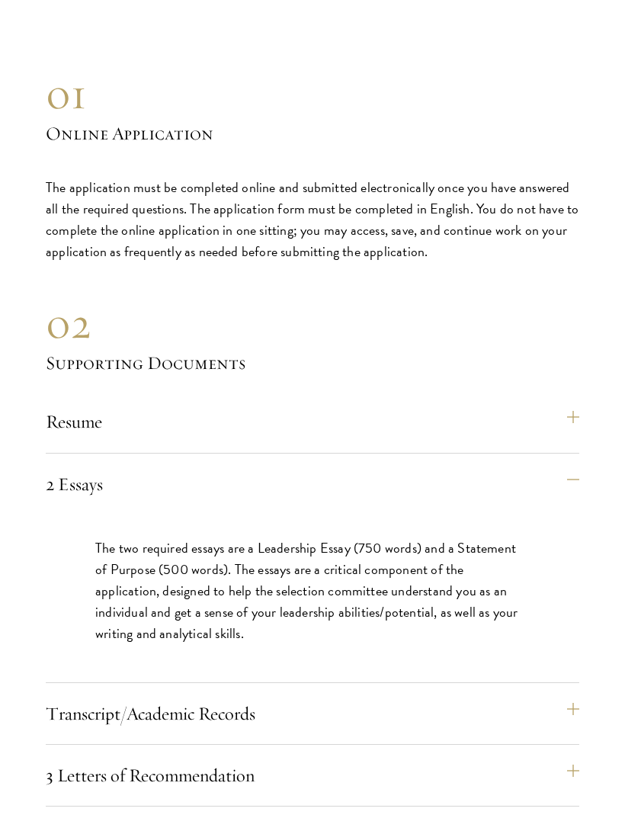
click at [579, 466] on button "2 Essays" at bounding box center [313, 484] width 534 height 37
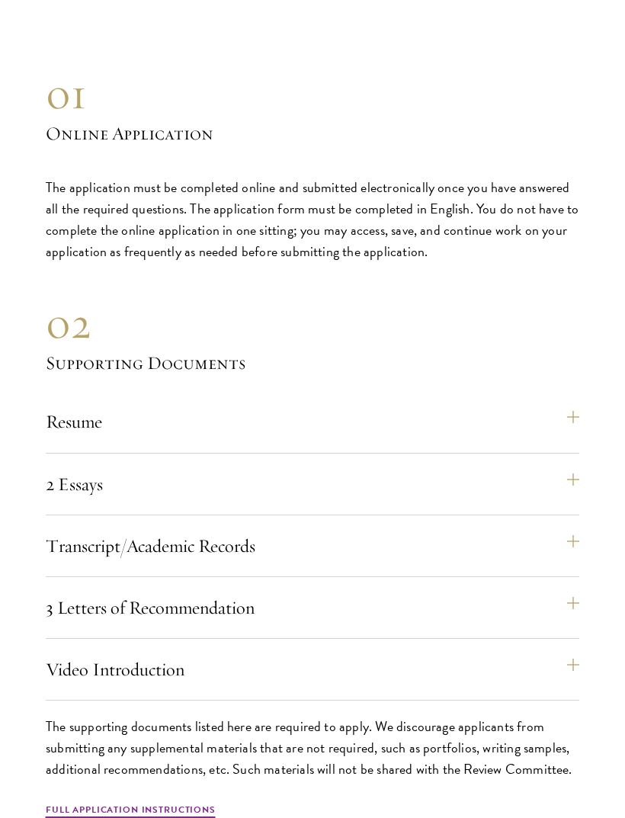
click at [578, 467] on button "2 Essays" at bounding box center [313, 484] width 534 height 37
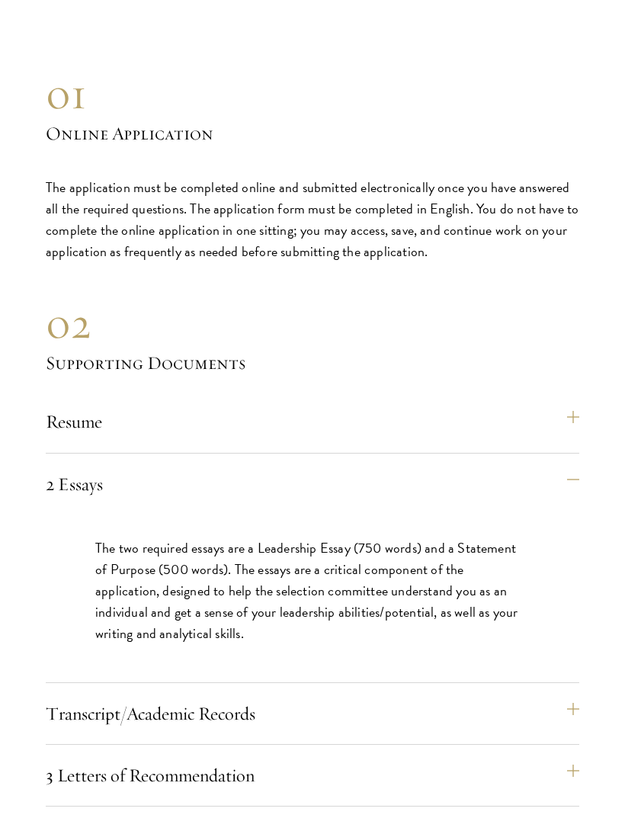
click at [572, 406] on button "Resume" at bounding box center [313, 421] width 534 height 37
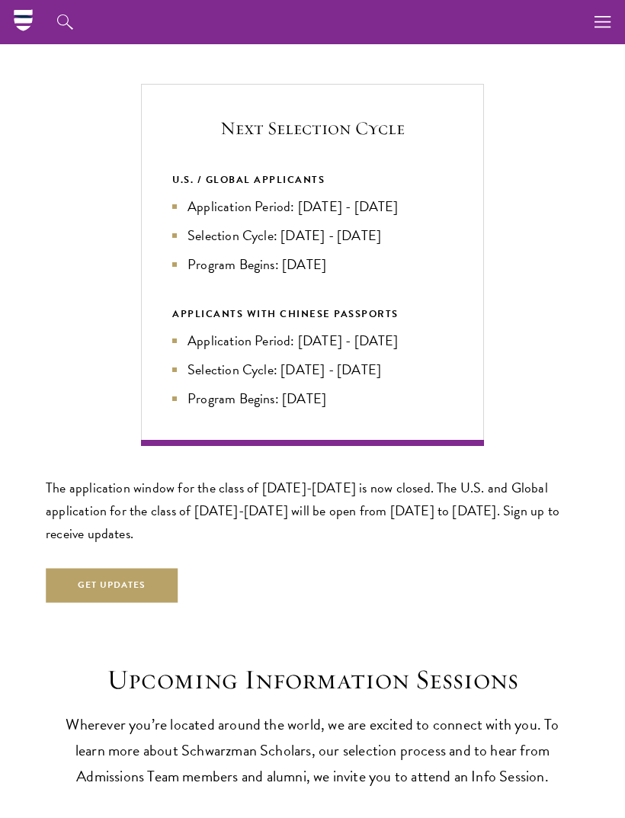
scroll to position [2900, 0]
